Goal: Navigation & Orientation: Find specific page/section

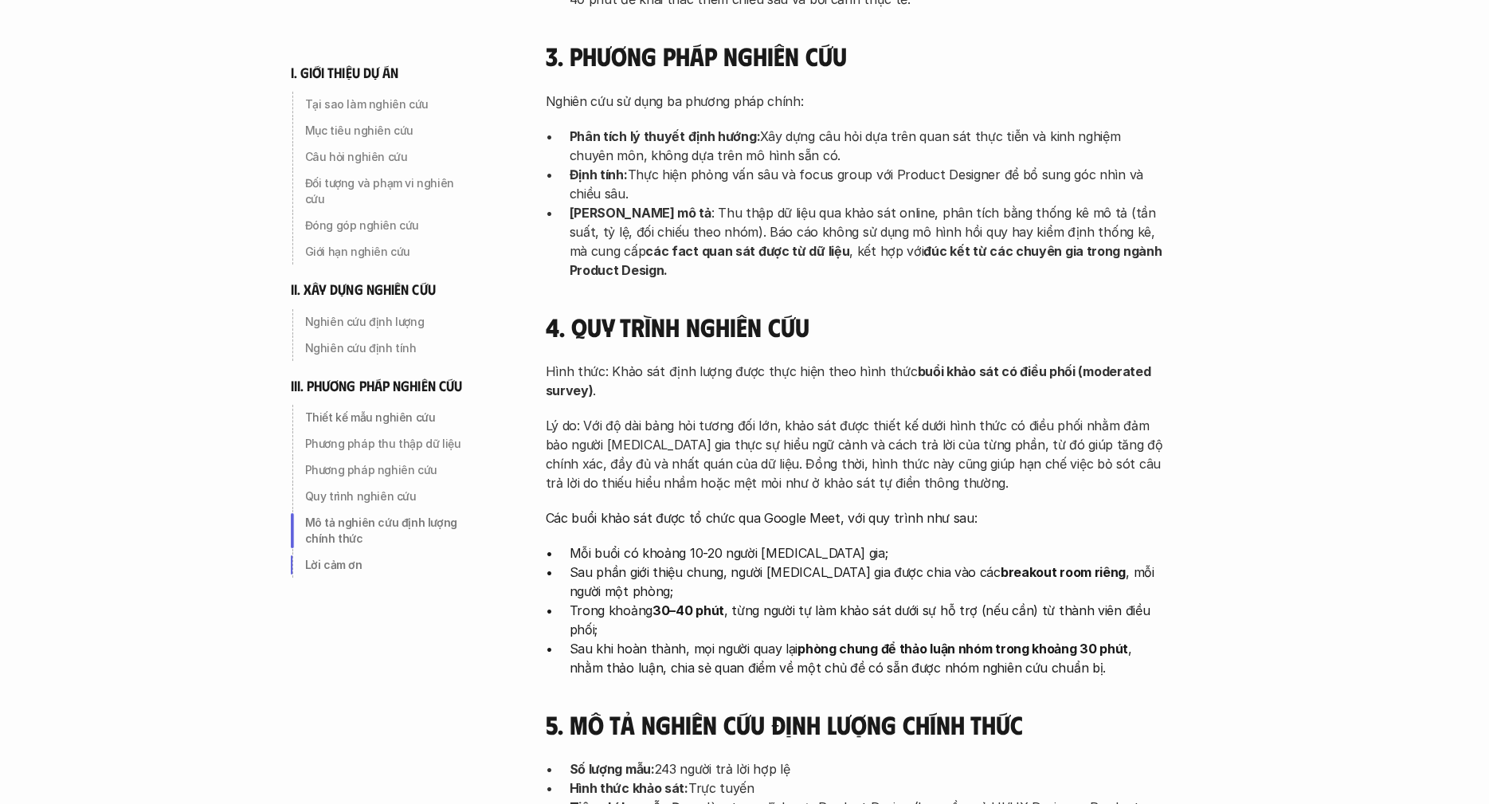
scroll to position [5061, 0]
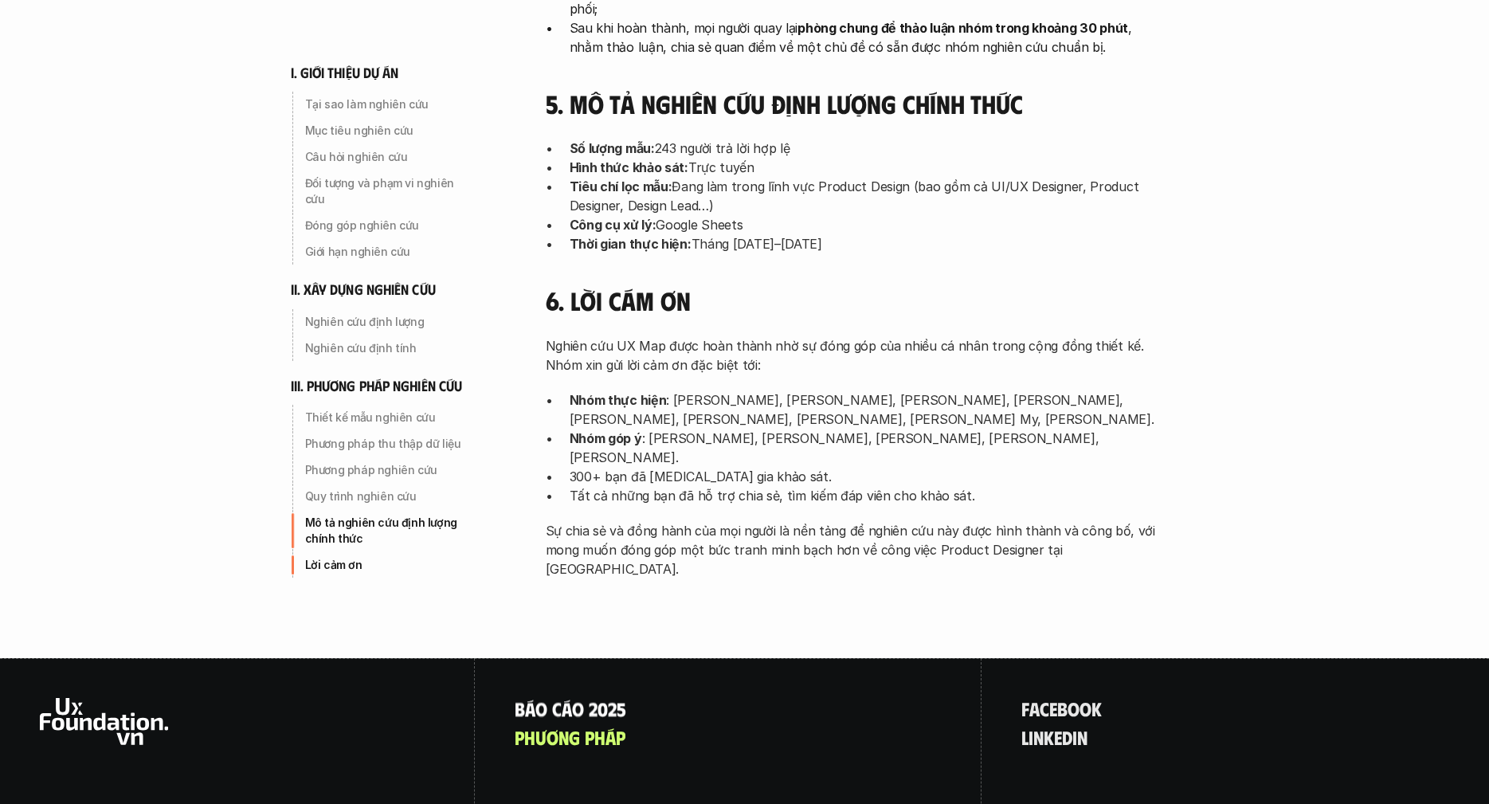
click at [561, 698] on p "B á o c á o 2 0 2 5" at bounding box center [571, 708] width 112 height 21
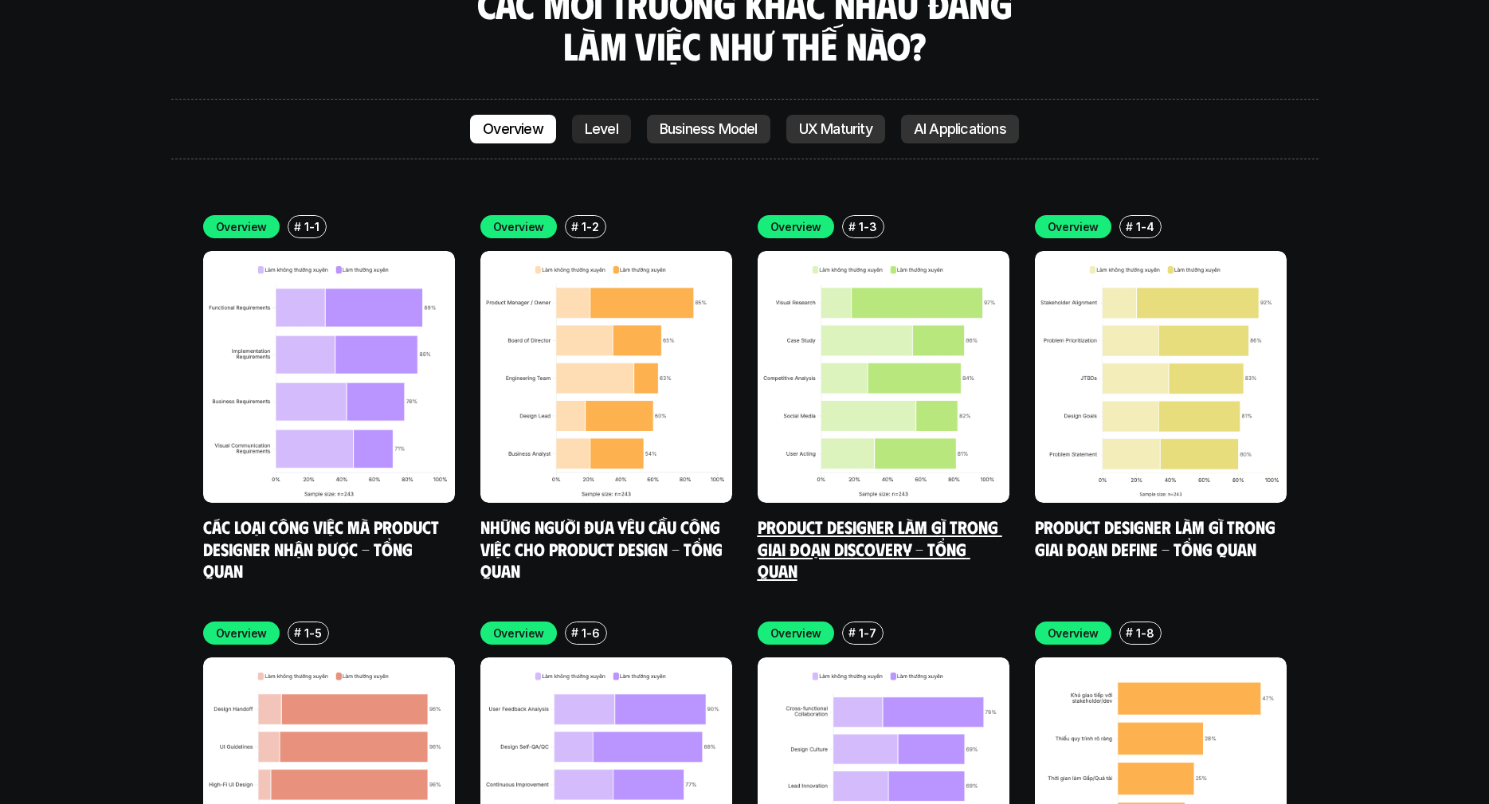
scroll to position [4652, 0]
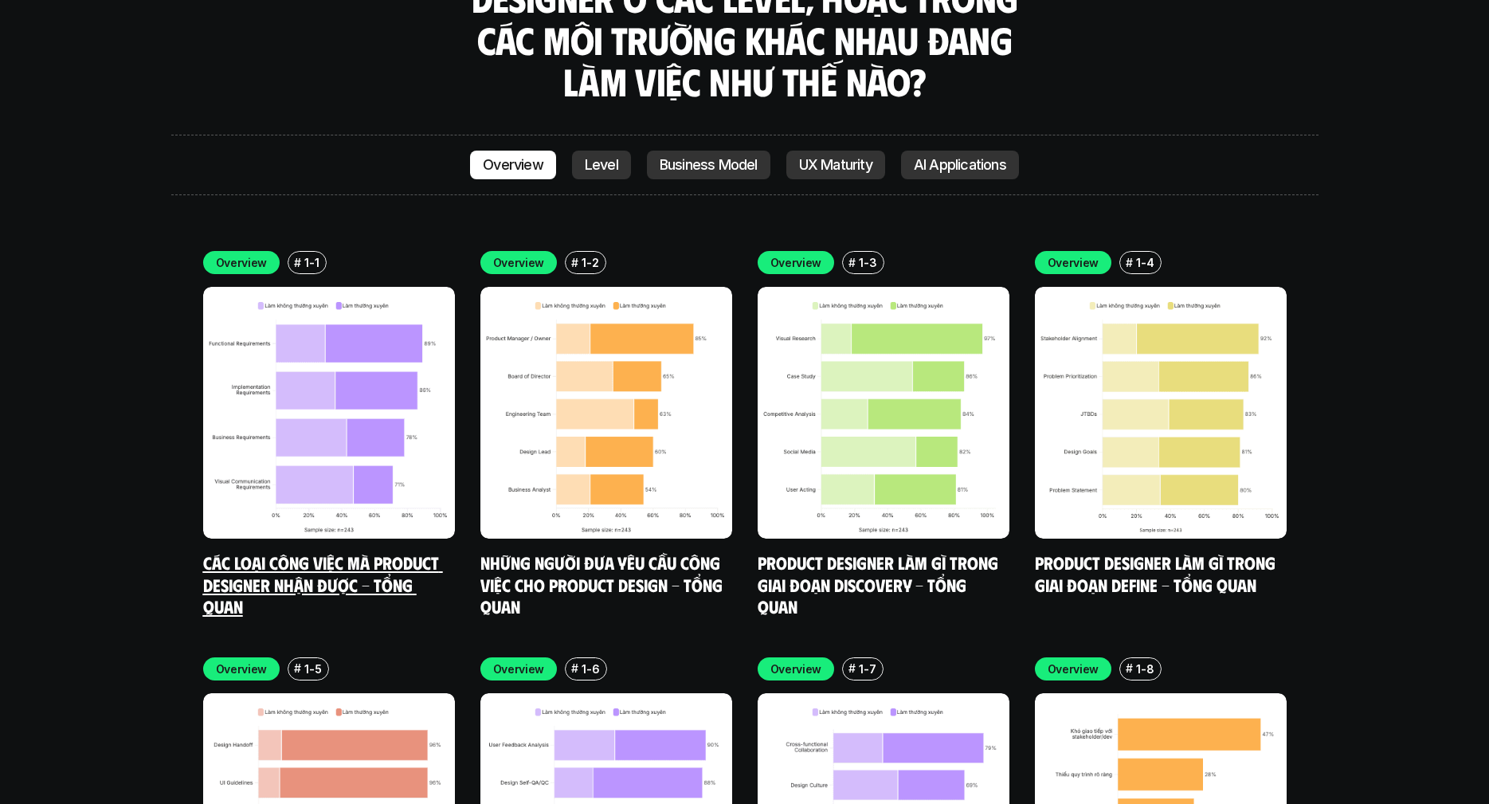
click at [253, 305] on img at bounding box center [329, 413] width 252 height 252
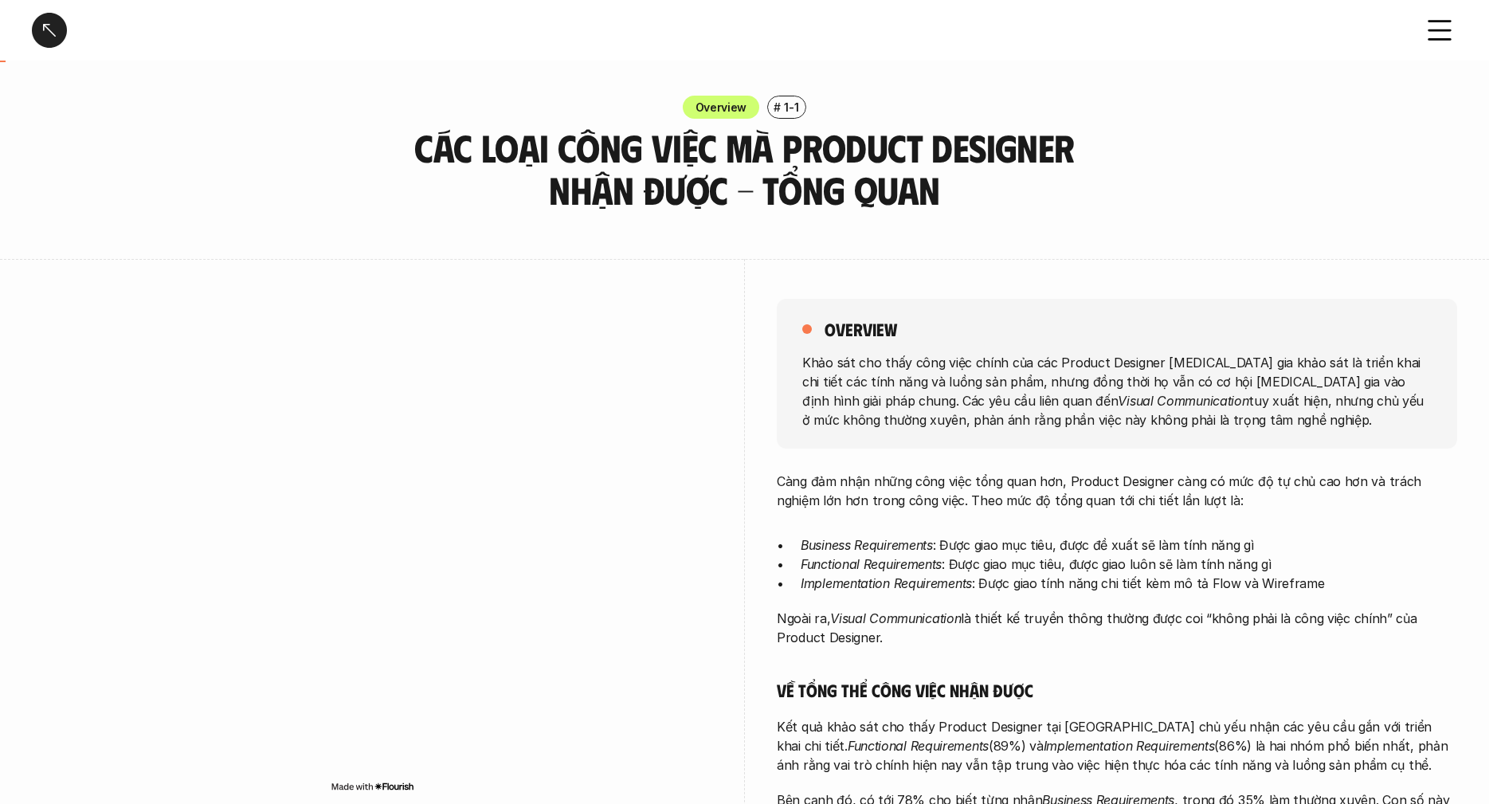
click at [1436, 35] on icon at bounding box center [1439, 30] width 35 height 35
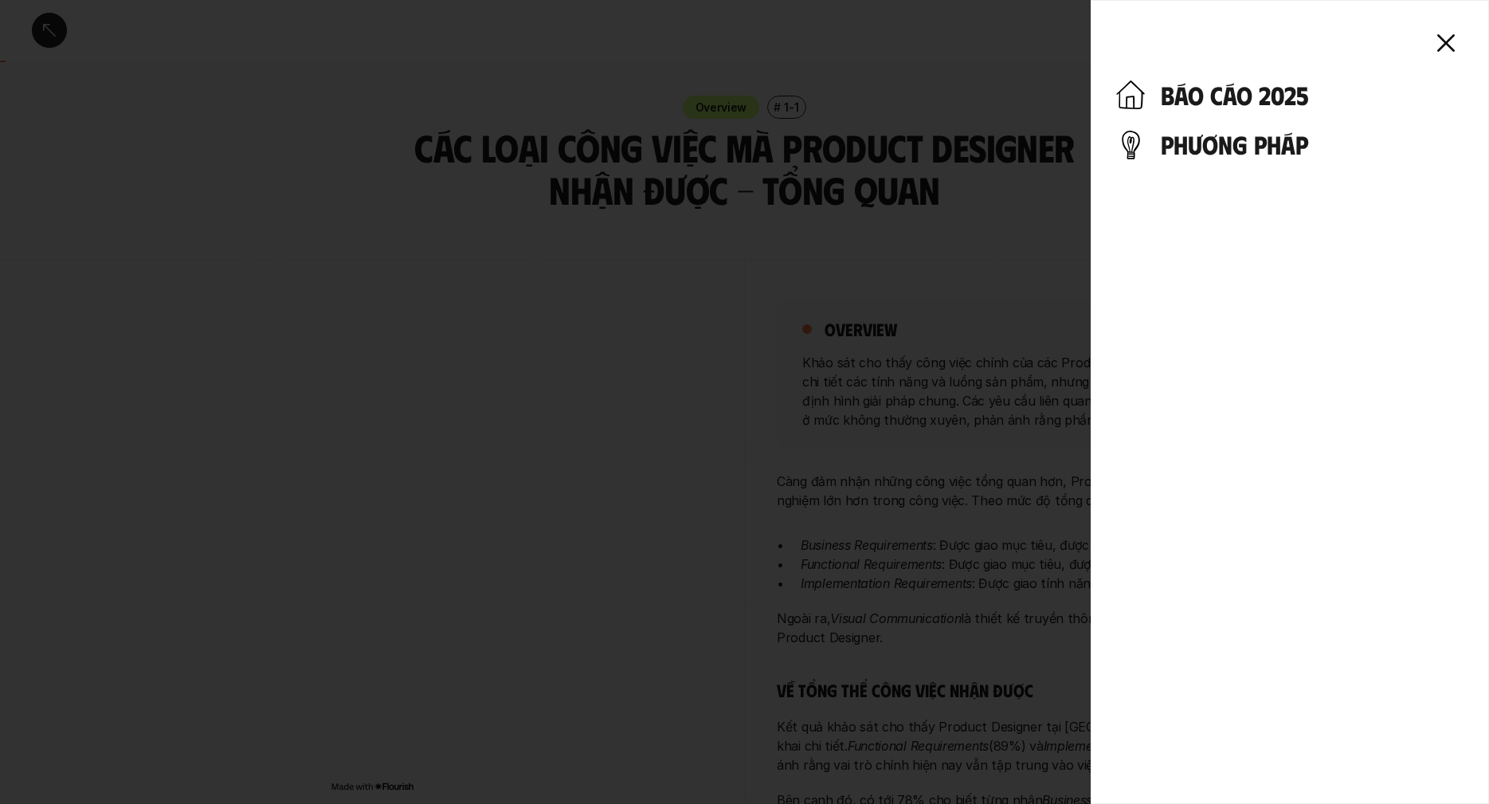
click at [1455, 38] on icon at bounding box center [1446, 42] width 35 height 35
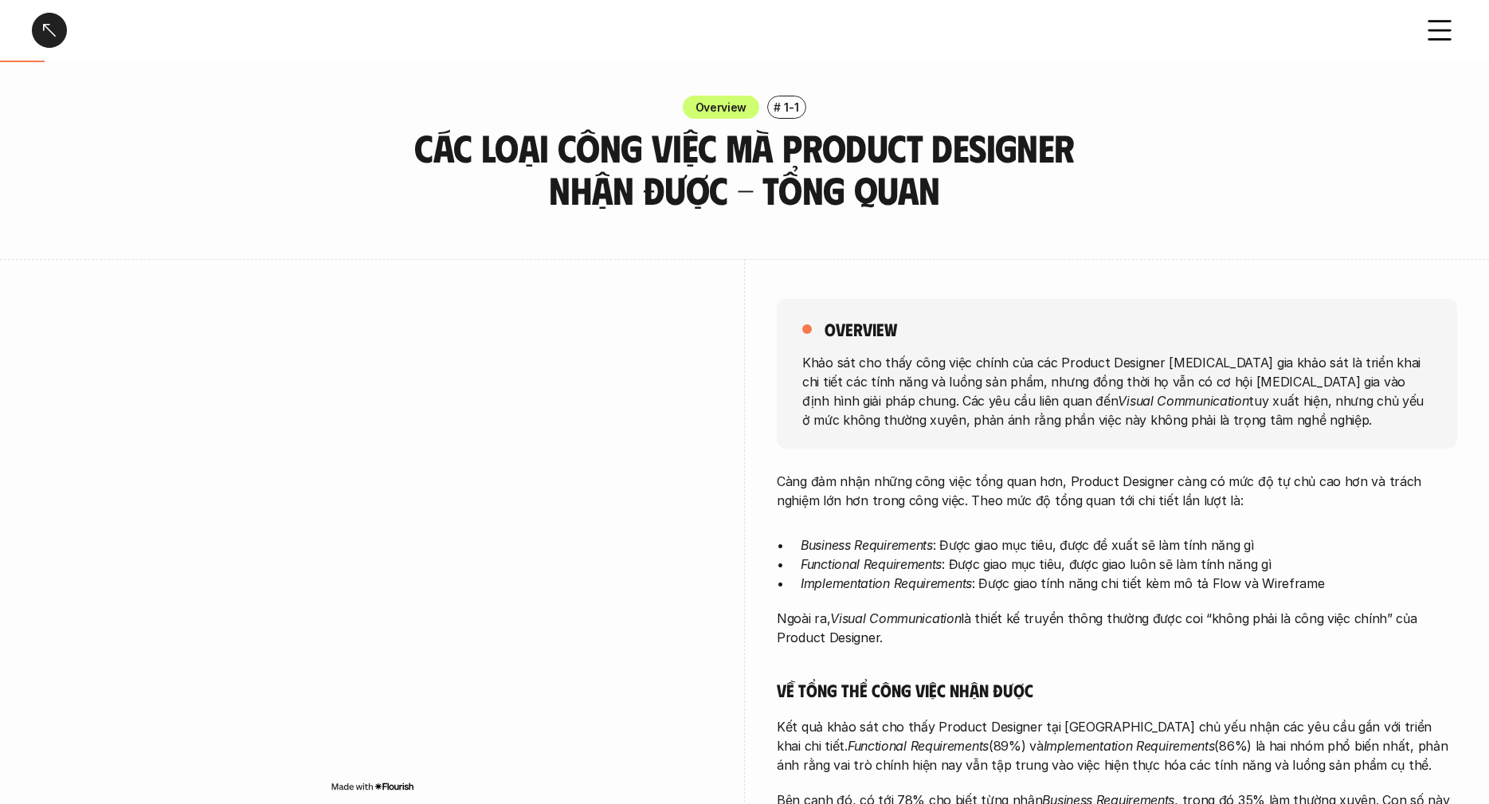
click at [56, 29] on div at bounding box center [49, 30] width 35 height 35
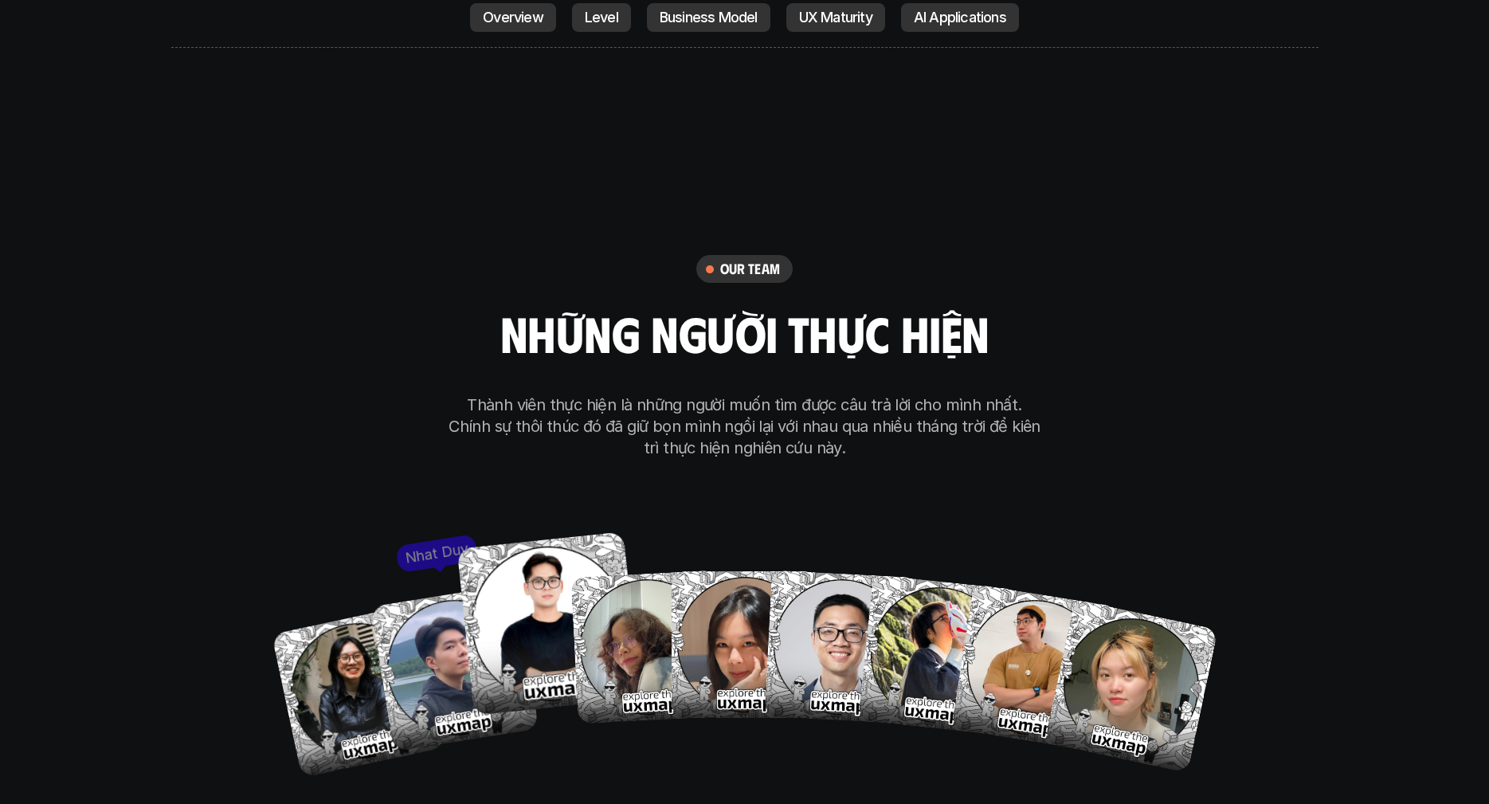
scroll to position [9258, 0]
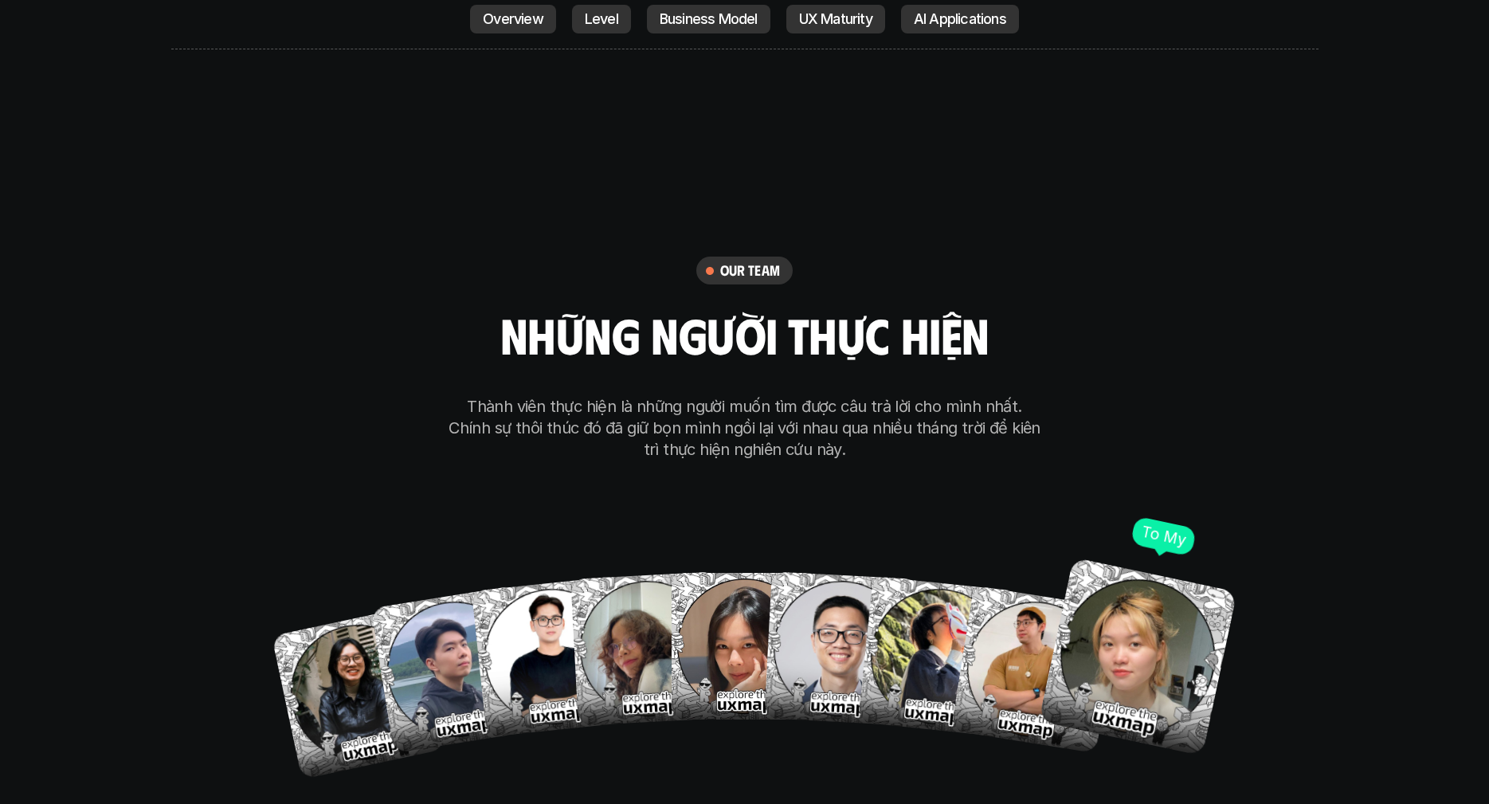
click at [1099, 614] on img at bounding box center [1137, 657] width 198 height 198
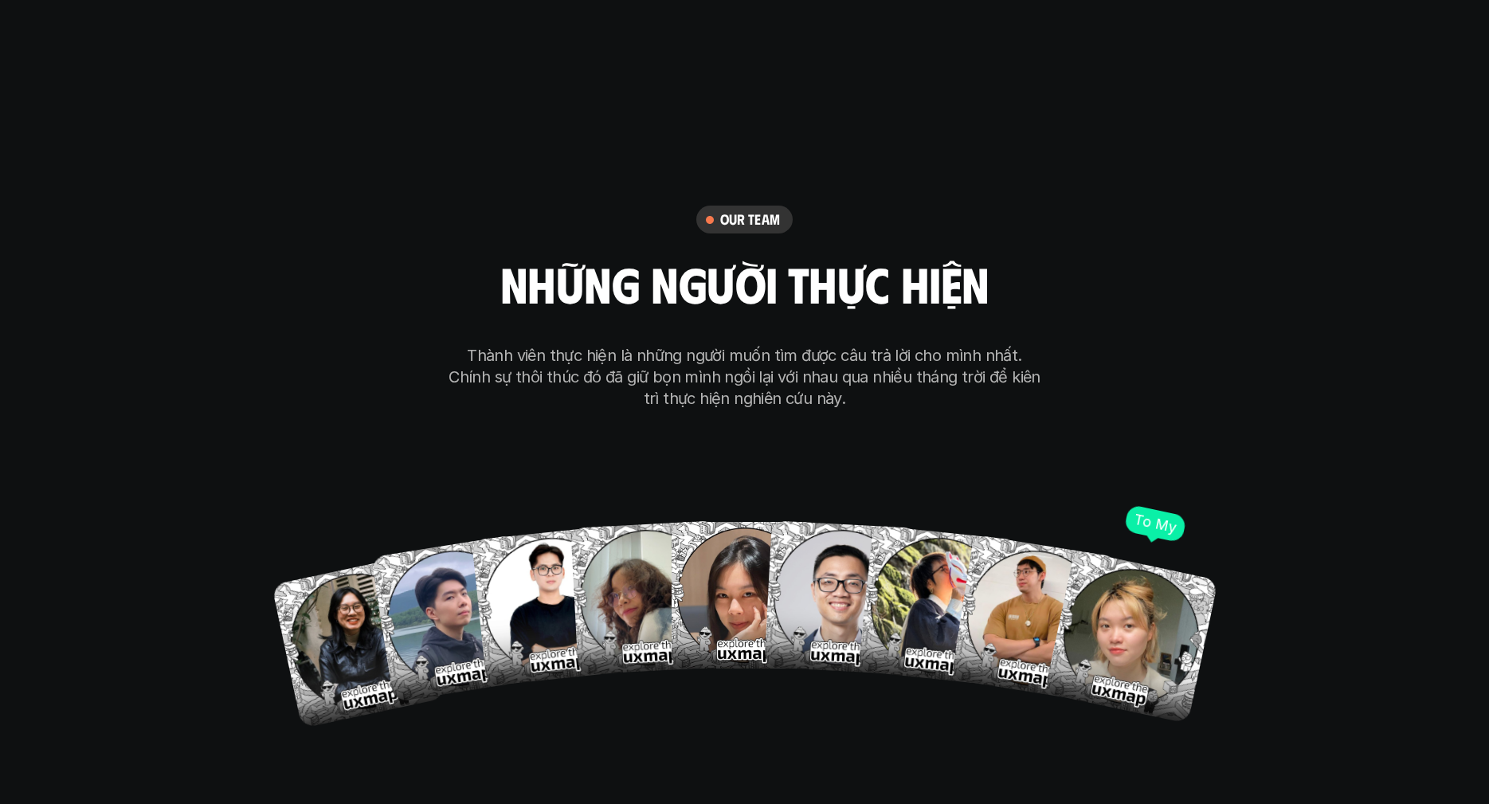
scroll to position [9235, 0]
